Goal: Use online tool/utility: Use online tool/utility

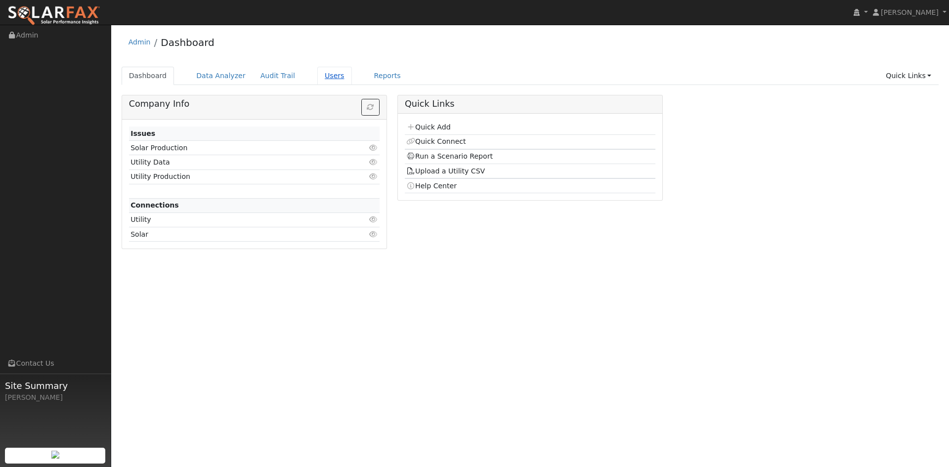
click at [321, 78] on link "Users" at bounding box center [334, 76] width 35 height 18
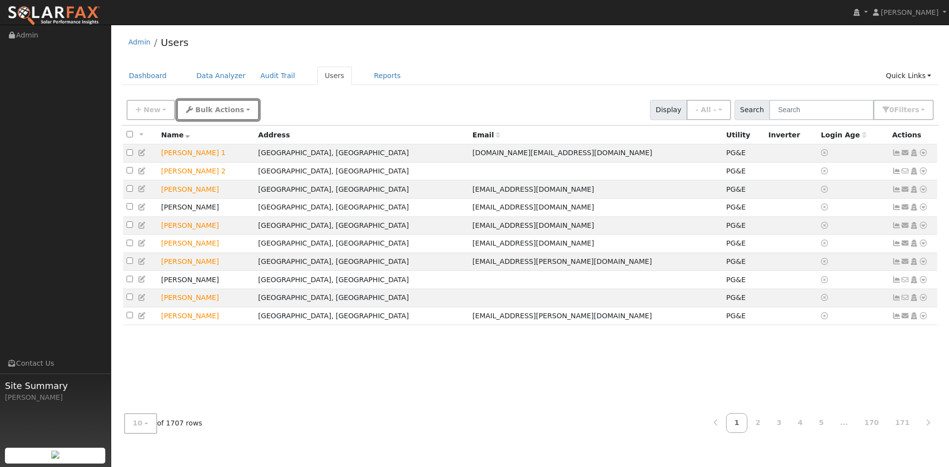
drag, startPoint x: 215, startPoint y: 108, endPoint x: 370, endPoint y: 104, distance: 155.2
click at [374, 104] on div "New Add User Quick Add Quick Connect Quick Convert Lead Bulk Actions Send Email…" at bounding box center [530, 108] width 811 height 24
click at [370, 104] on div "New Add User Quick Add Quick Connect Quick Convert Lead Bulk Actions Send Email…" at bounding box center [530, 108] width 811 height 24
click at [795, 109] on input "text" at bounding box center [821, 110] width 105 height 20
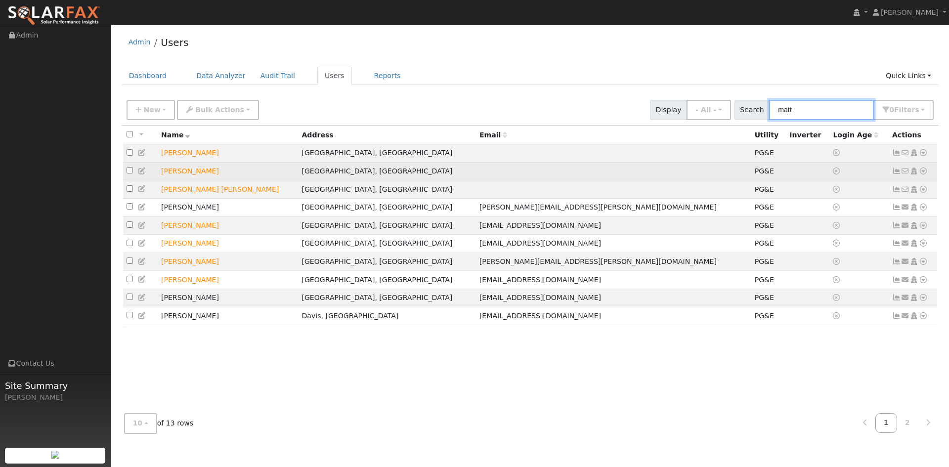
type input "matt"
click at [176, 173] on td "Matt Ellis" at bounding box center [228, 171] width 140 height 18
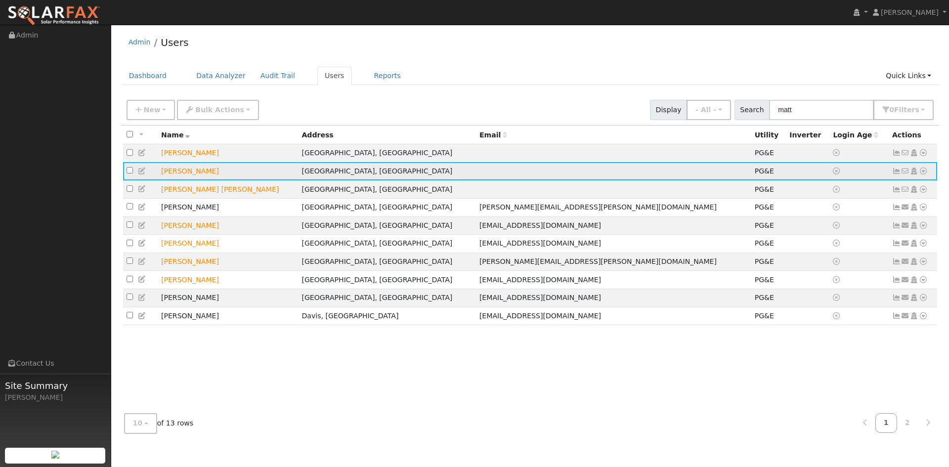
click at [925, 174] on icon at bounding box center [922, 170] width 9 height 7
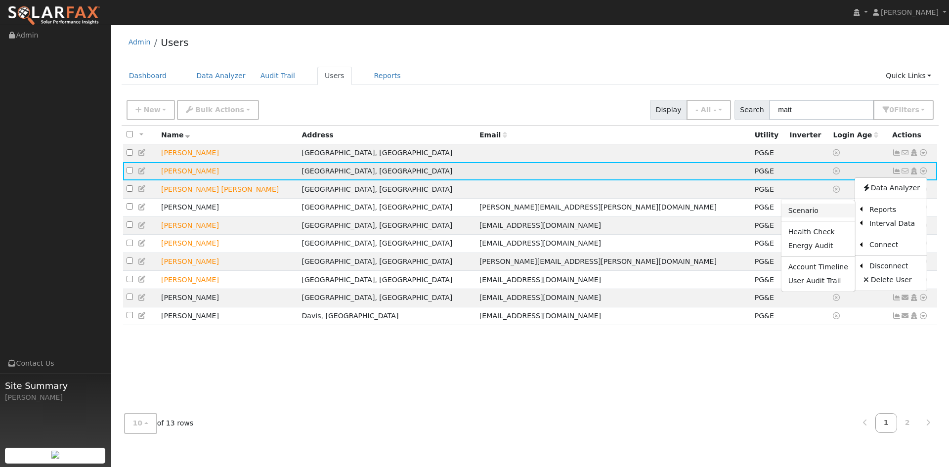
click at [812, 216] on link "Scenario" at bounding box center [818, 211] width 74 height 14
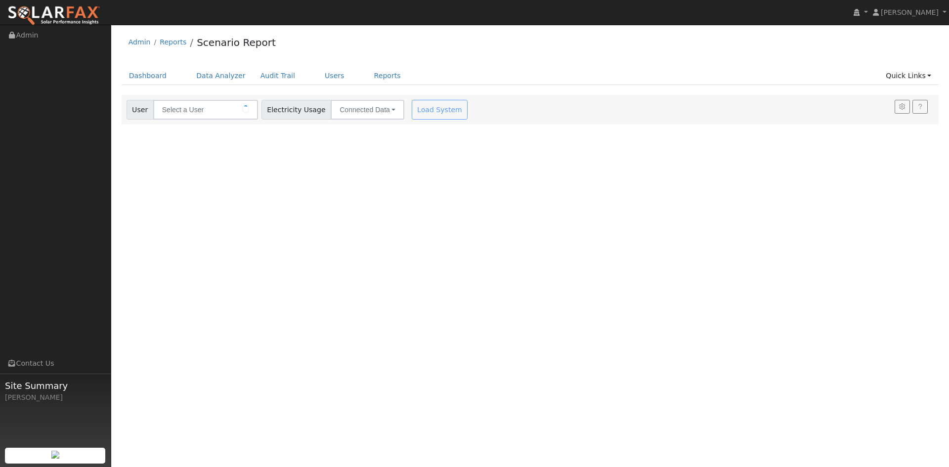
type input "[PERSON_NAME]"
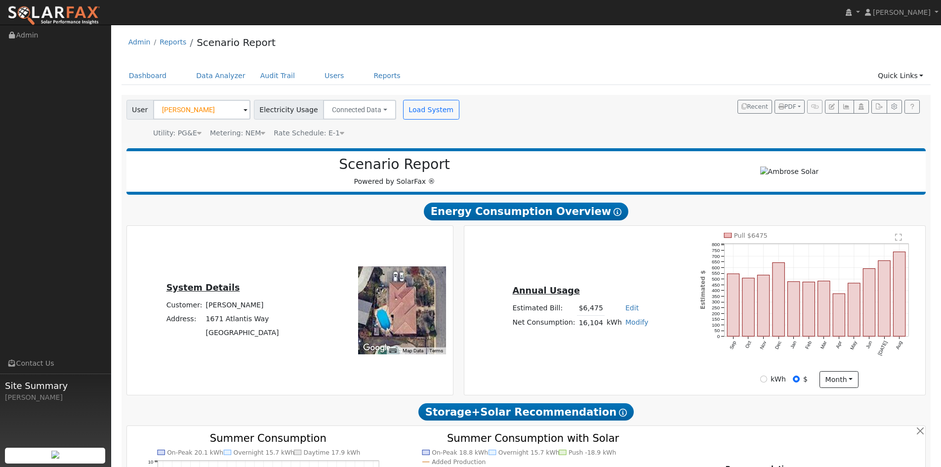
type input "25964"
drag, startPoint x: 379, startPoint y: -36, endPoint x: 193, endPoint y: 5, distance: 191.2
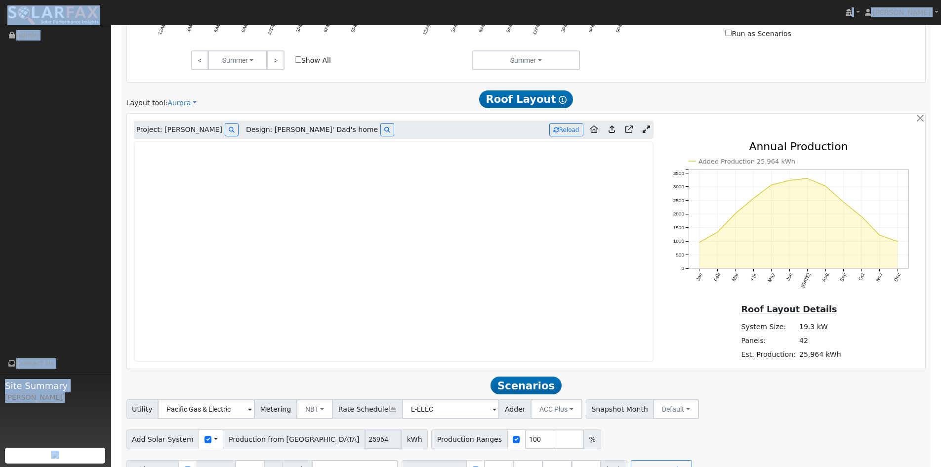
scroll to position [567, 0]
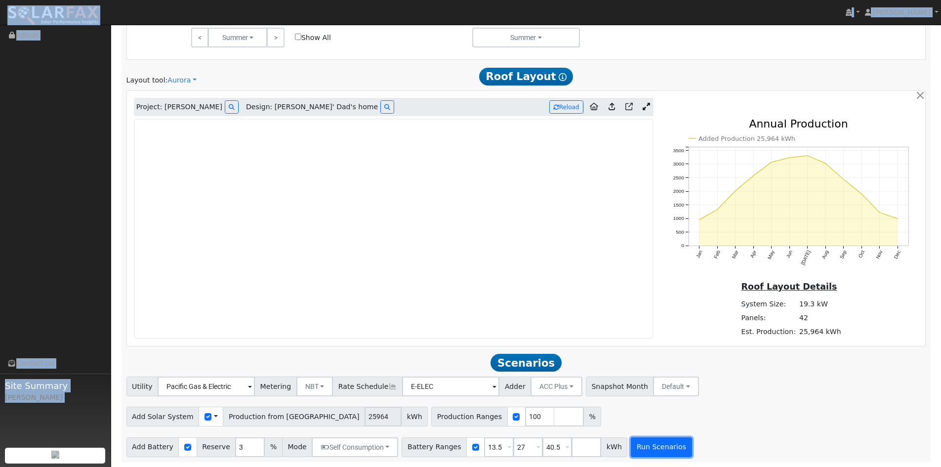
click at [657, 448] on button "Run Scenarios" at bounding box center [661, 447] width 61 height 20
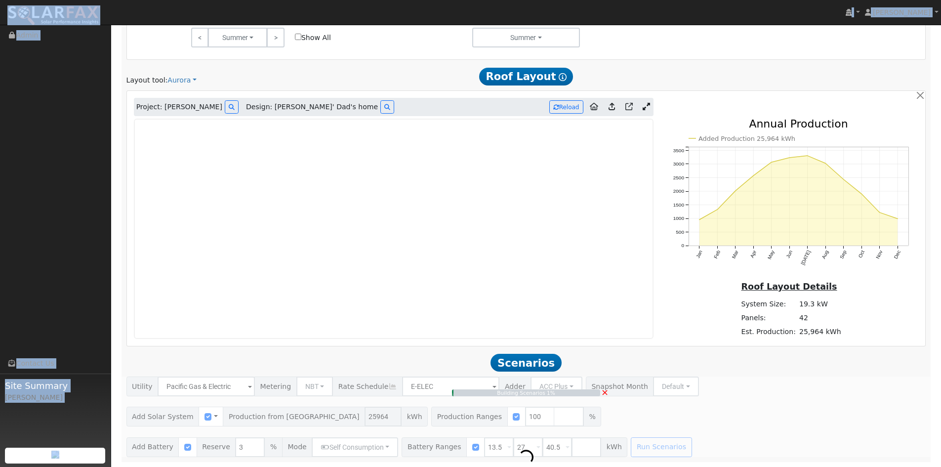
type input "17.3"
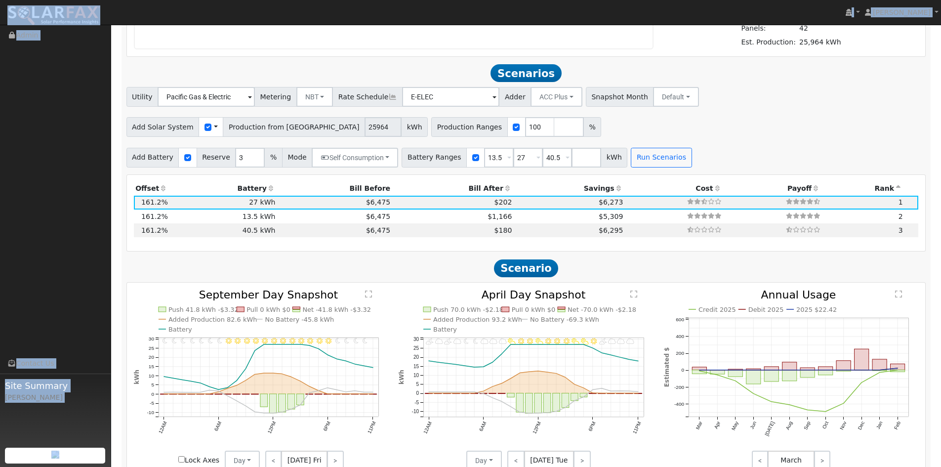
scroll to position [855, 0]
click at [472, 159] on input "checkbox" at bounding box center [475, 158] width 7 height 7
checkbox input "false"
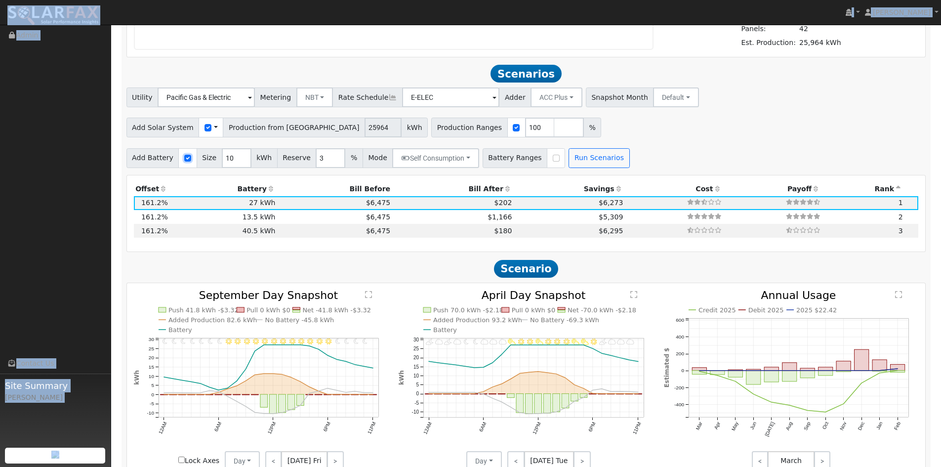
click at [184, 159] on input "checkbox" at bounding box center [187, 158] width 7 height 7
checkbox input "false"
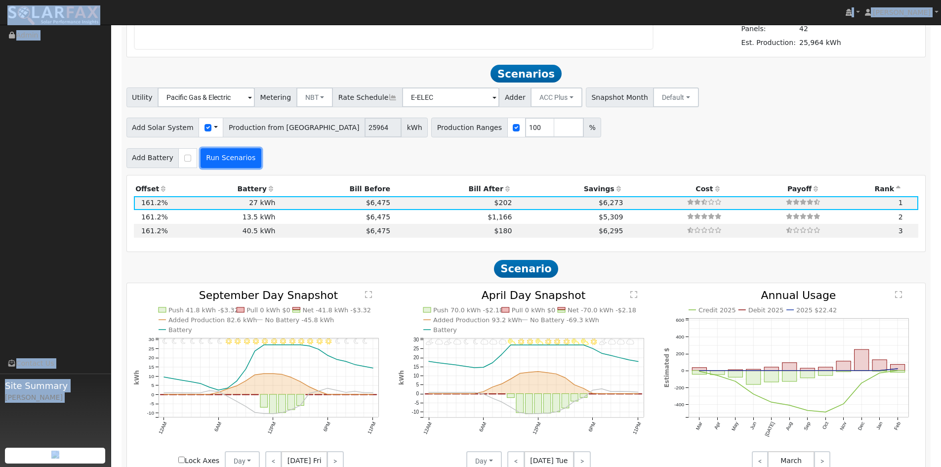
click at [216, 154] on button "Run Scenarios" at bounding box center [231, 158] width 61 height 20
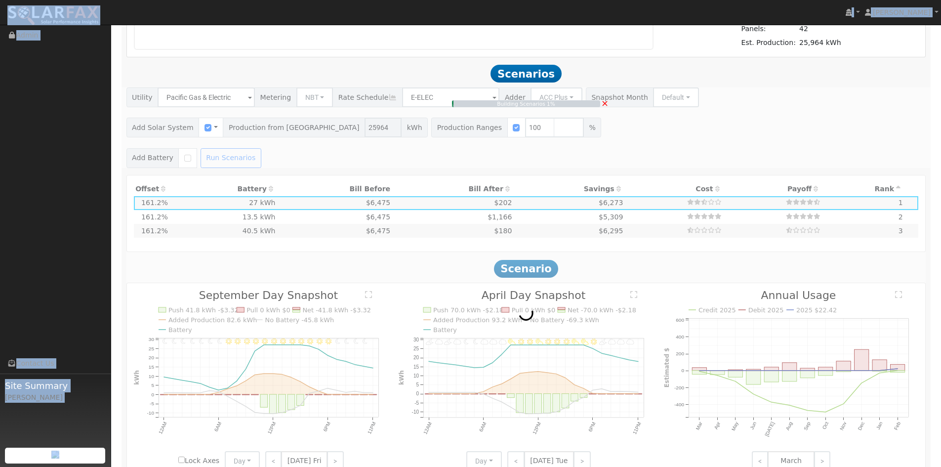
type input "$18,175"
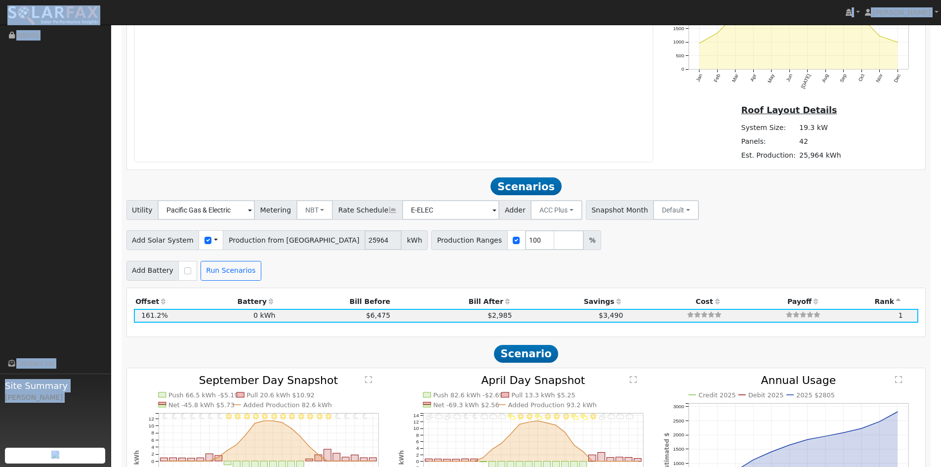
scroll to position [742, 0]
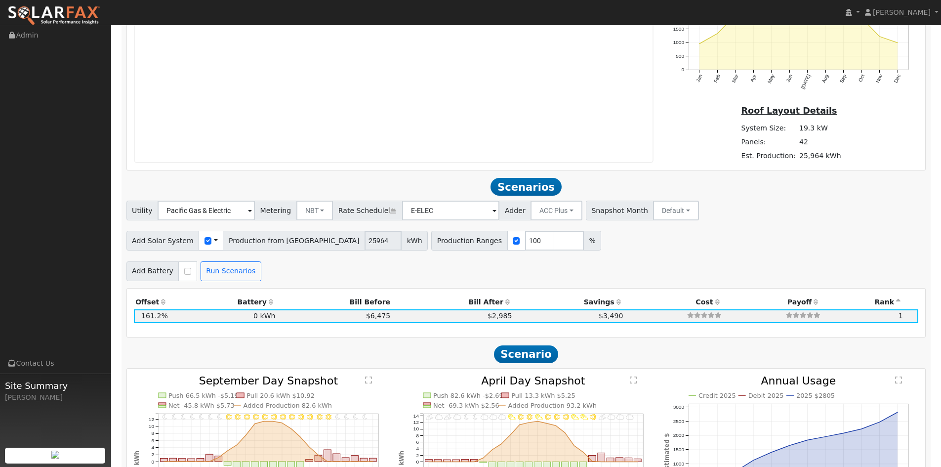
click at [686, 252] on div "Utility Pacific Gas & Electric Metering NBT NEM NBT Rate Schedule E-ELEC Adder …" at bounding box center [526, 241] width 810 height 80
